Goal: Information Seeking & Learning: Learn about a topic

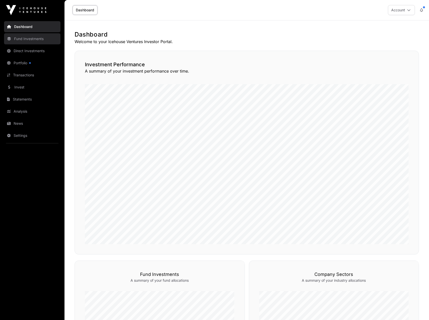
click at [26, 40] on link "Fund Investments" at bounding box center [32, 38] width 56 height 11
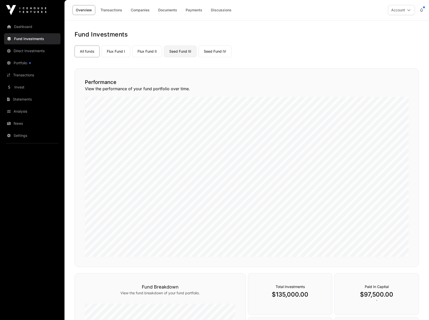
click at [186, 53] on link "Seed Fund III" at bounding box center [180, 52] width 32 height 12
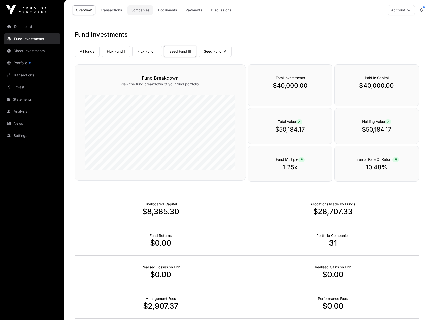
click at [147, 8] on link "Companies" at bounding box center [139, 10] width 25 height 10
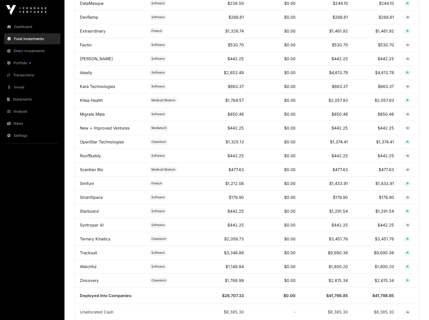
scroll to position [292, 0]
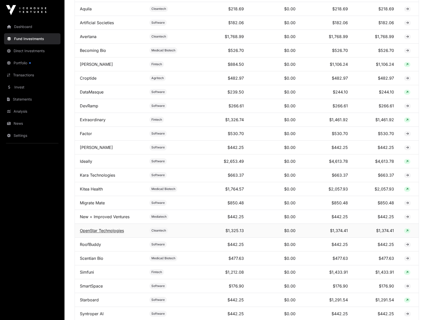
click at [115, 233] on link "OpenStar Technologies" at bounding box center [102, 230] width 44 height 5
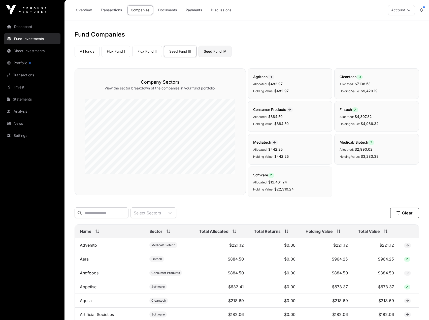
click at [206, 53] on link "Seed Fund IV" at bounding box center [214, 52] width 33 height 12
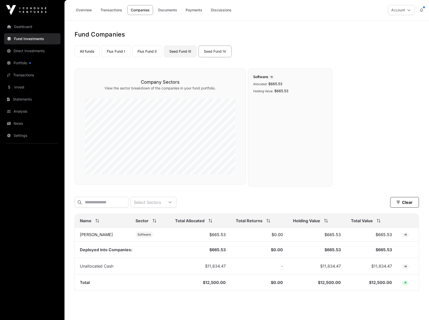
click at [185, 53] on link "Seed Fund III" at bounding box center [180, 52] width 32 height 12
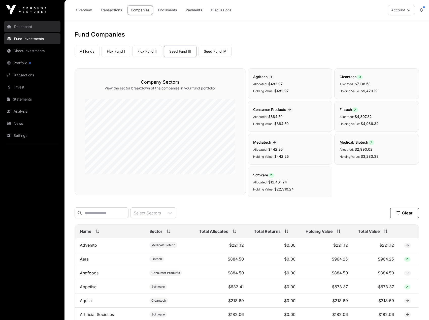
click at [24, 26] on link "Dashboard" at bounding box center [32, 26] width 56 height 11
